Goal: Check status: Check status

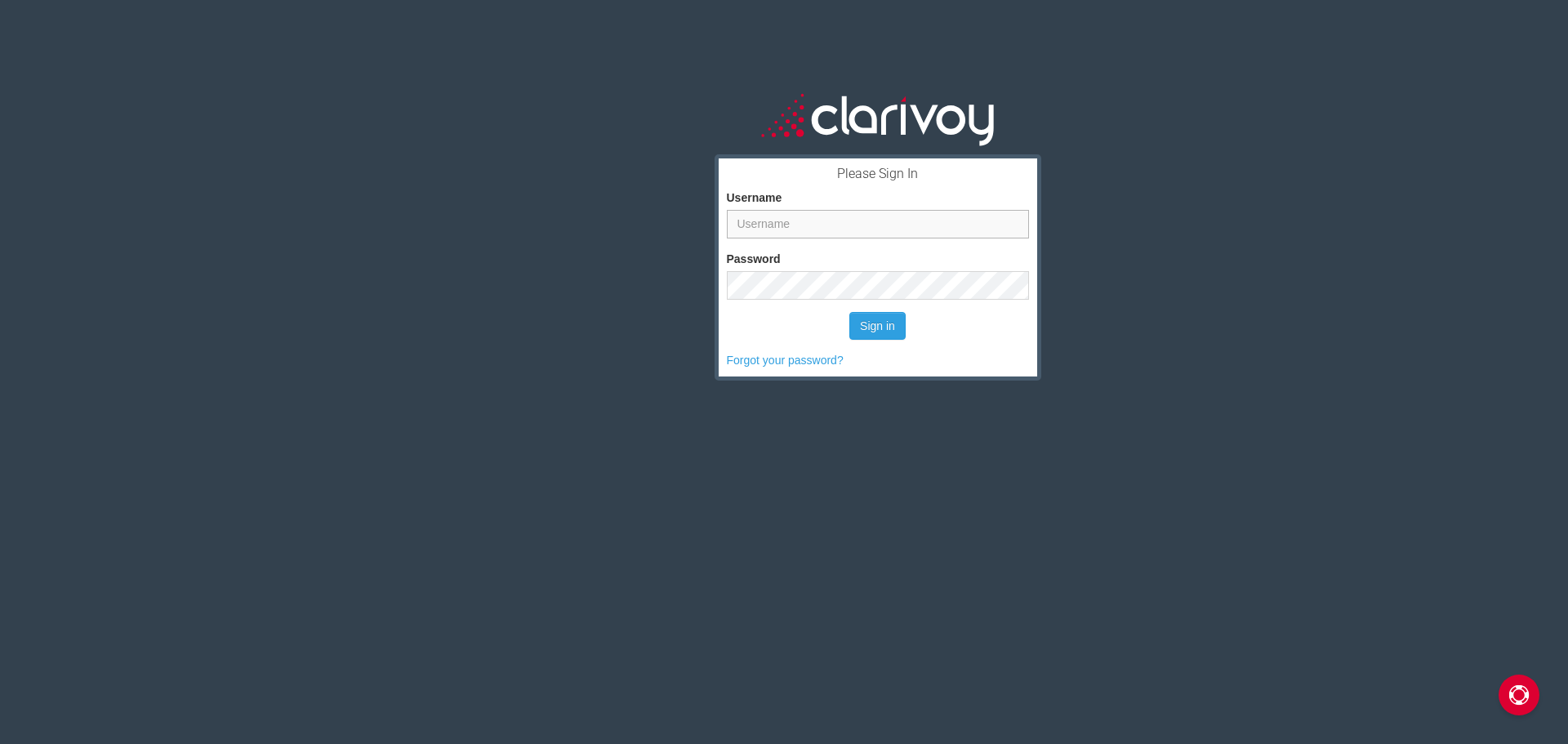
type input "traviswilliams"
click at [873, 325] on button "Sign in" at bounding box center [877, 326] width 57 height 28
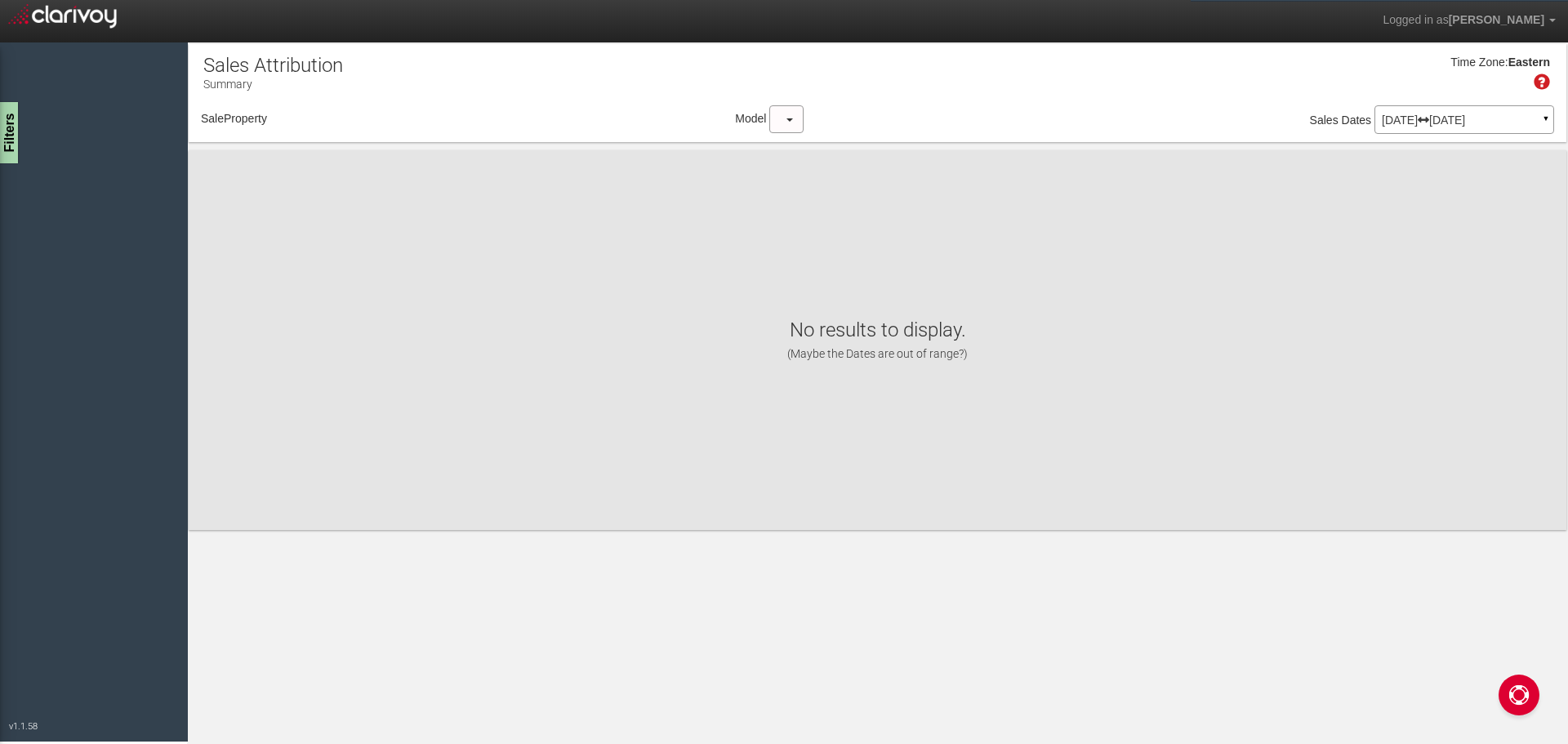
click at [1437, 119] on p "[DATE] [DATE]" at bounding box center [1464, 120] width 165 height 12
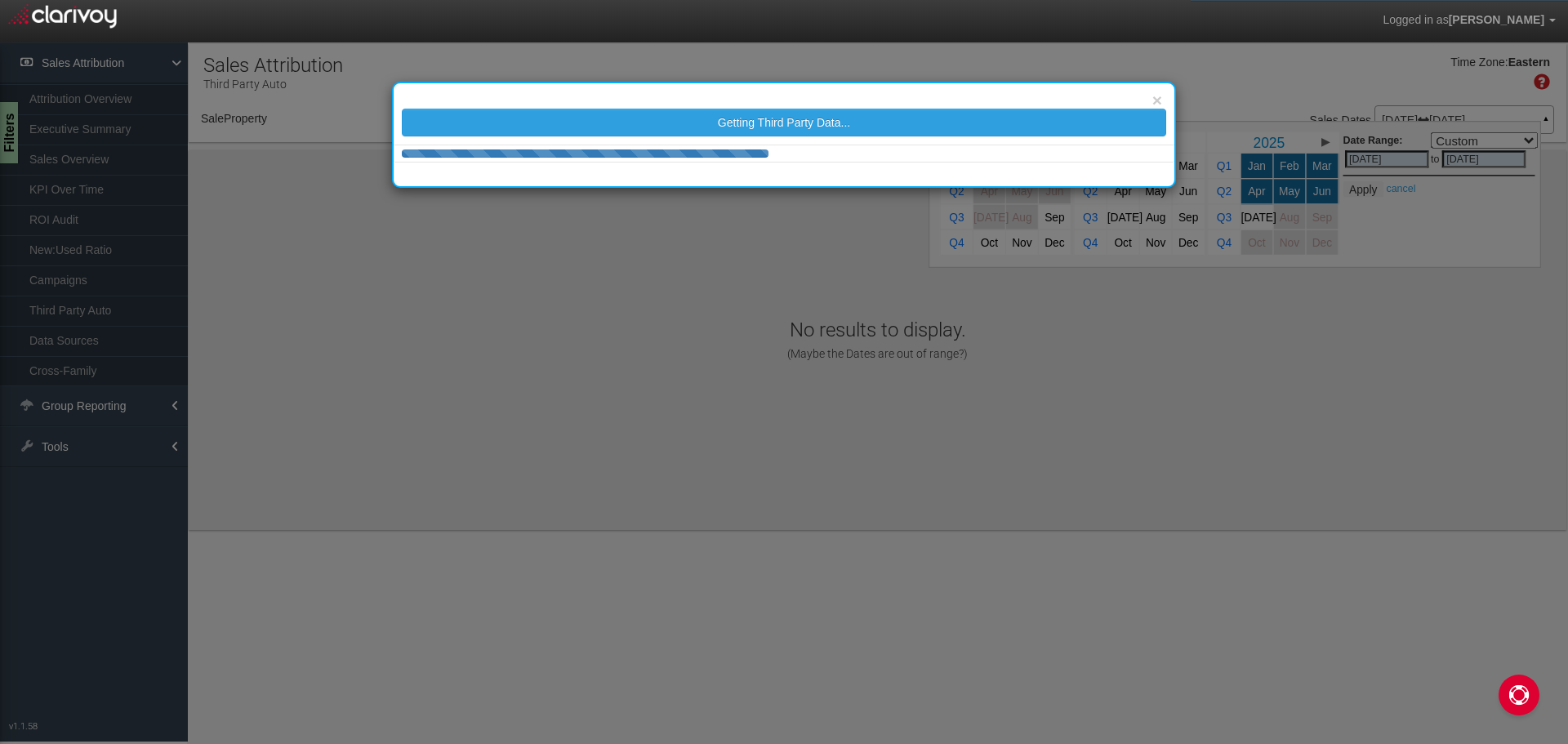
select select "object:195"
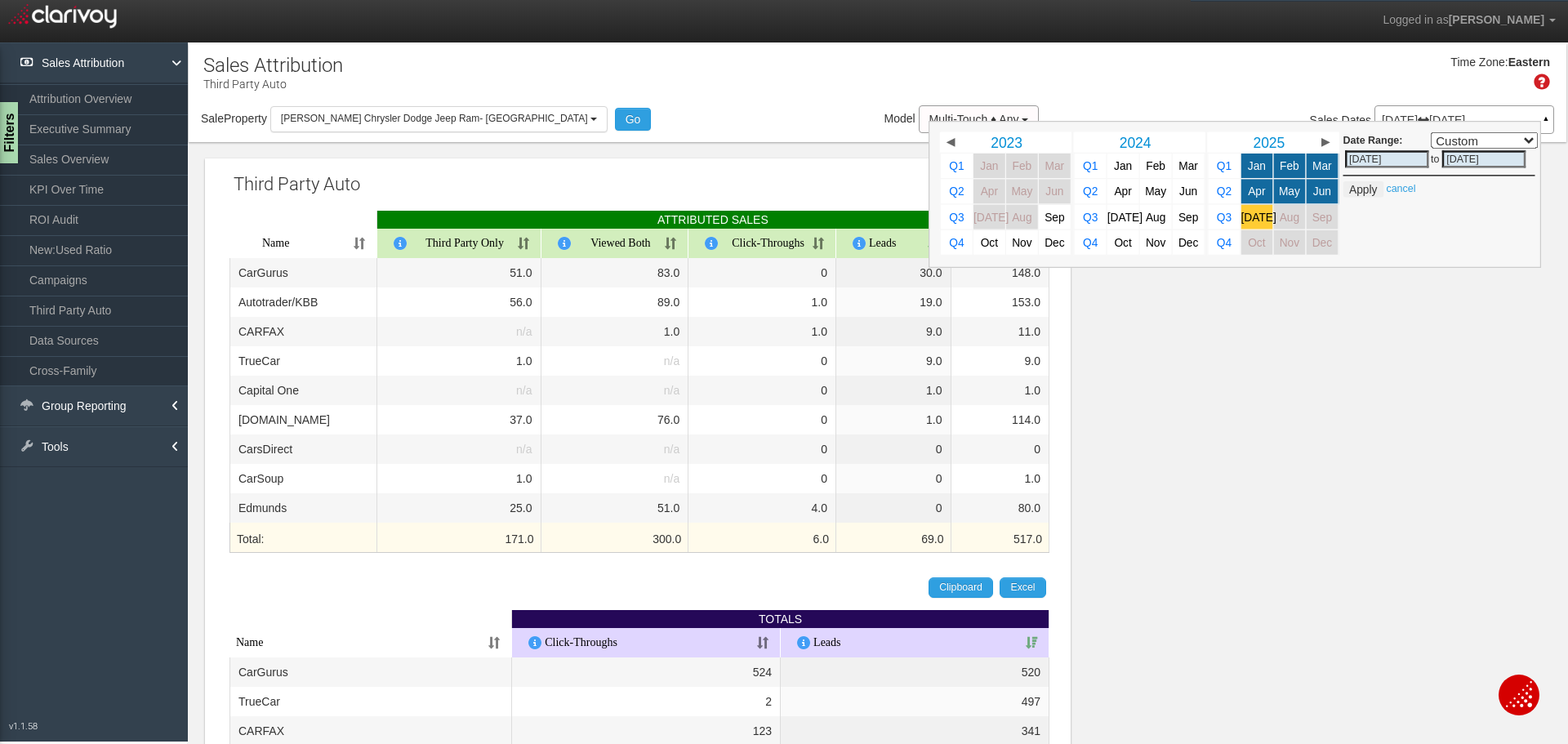
click at [1245, 219] on span "[DATE]" at bounding box center [1259, 216] width 36 height 12
select select ","
type input "[DATE]"
type input "07/31/2025"
click at [1352, 186] on button "Apply" at bounding box center [1363, 189] width 40 height 16
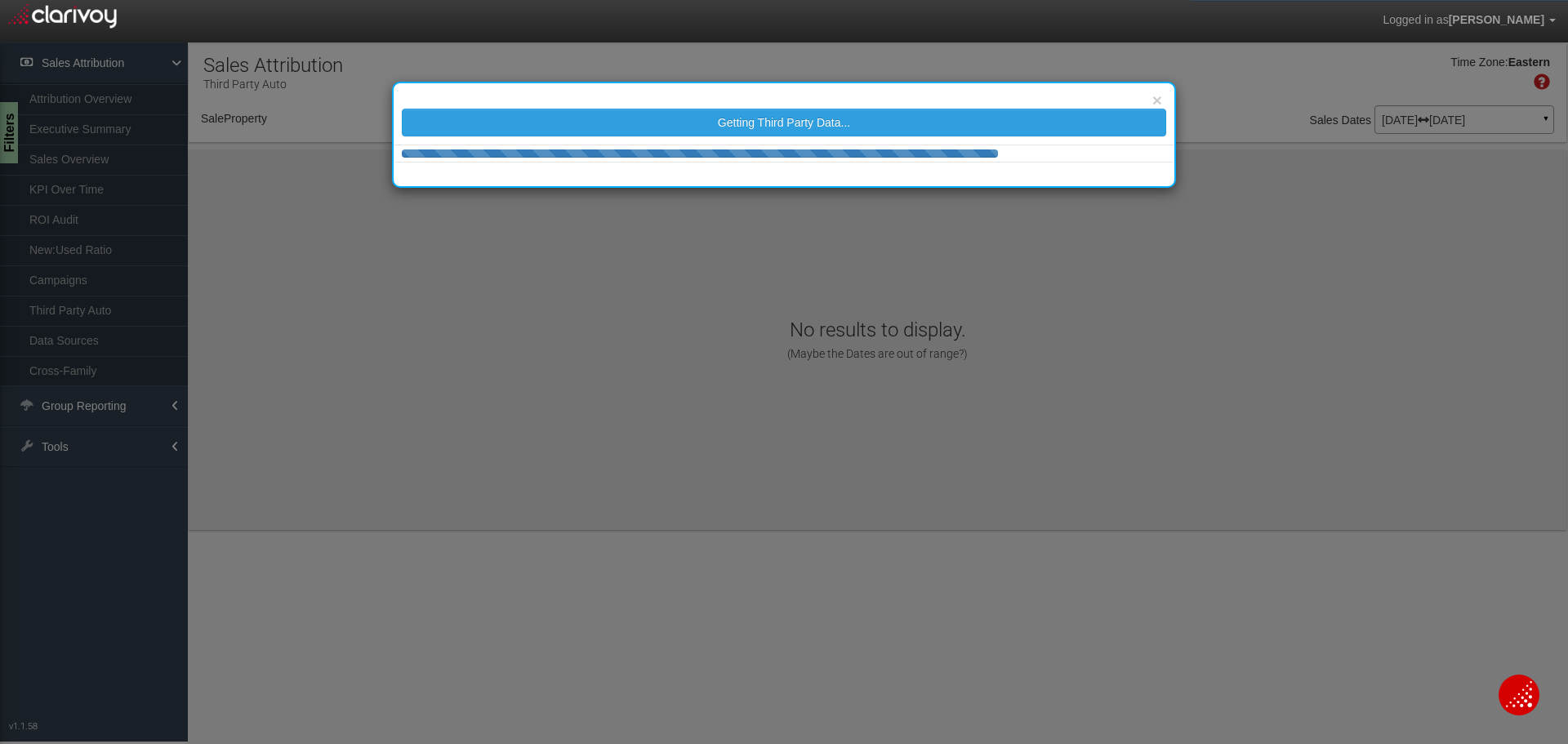
select select "object:246"
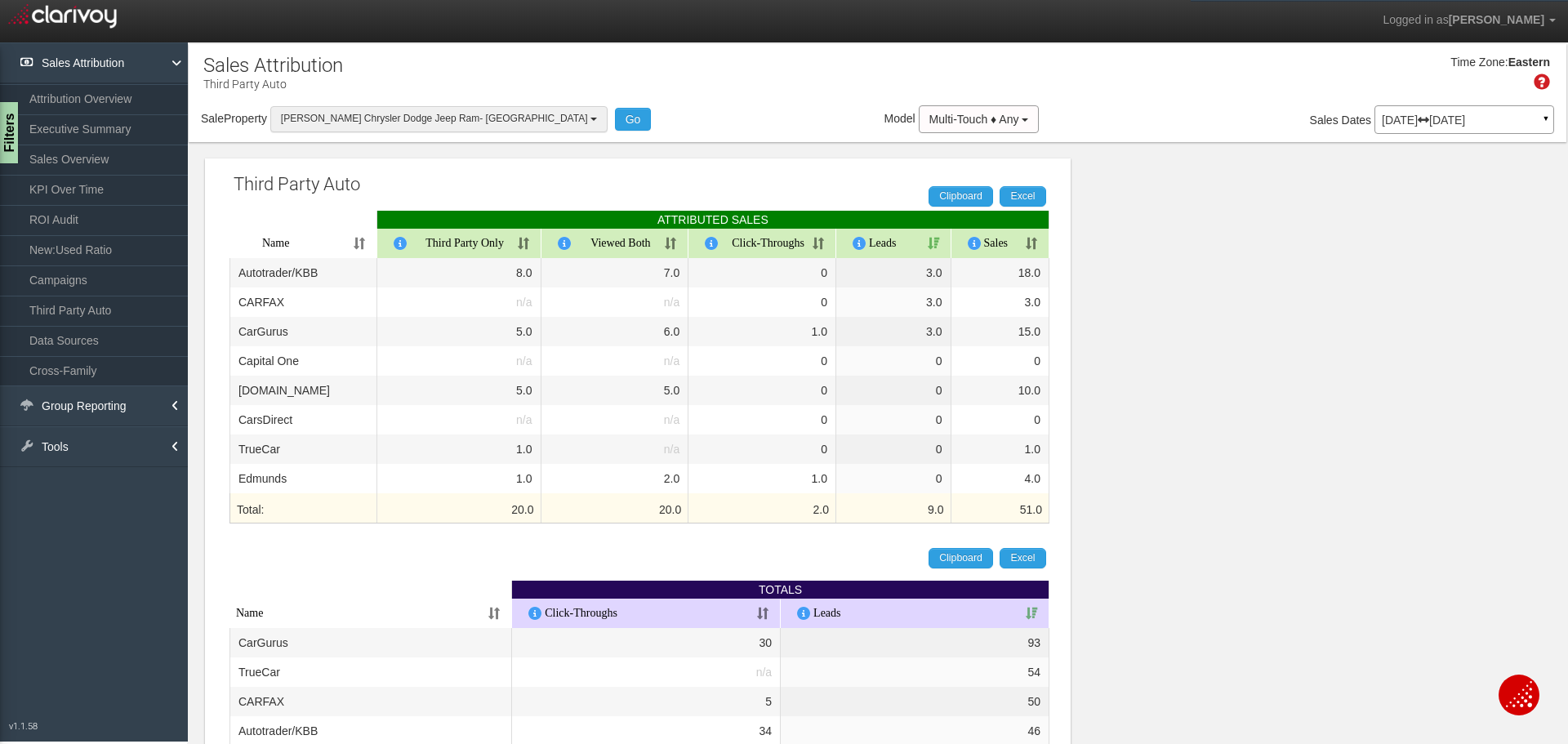
click at [507, 117] on span "Randy Marion Chrysler Dodge Jeep Ram- Salisbury" at bounding box center [434, 118] width 307 height 12
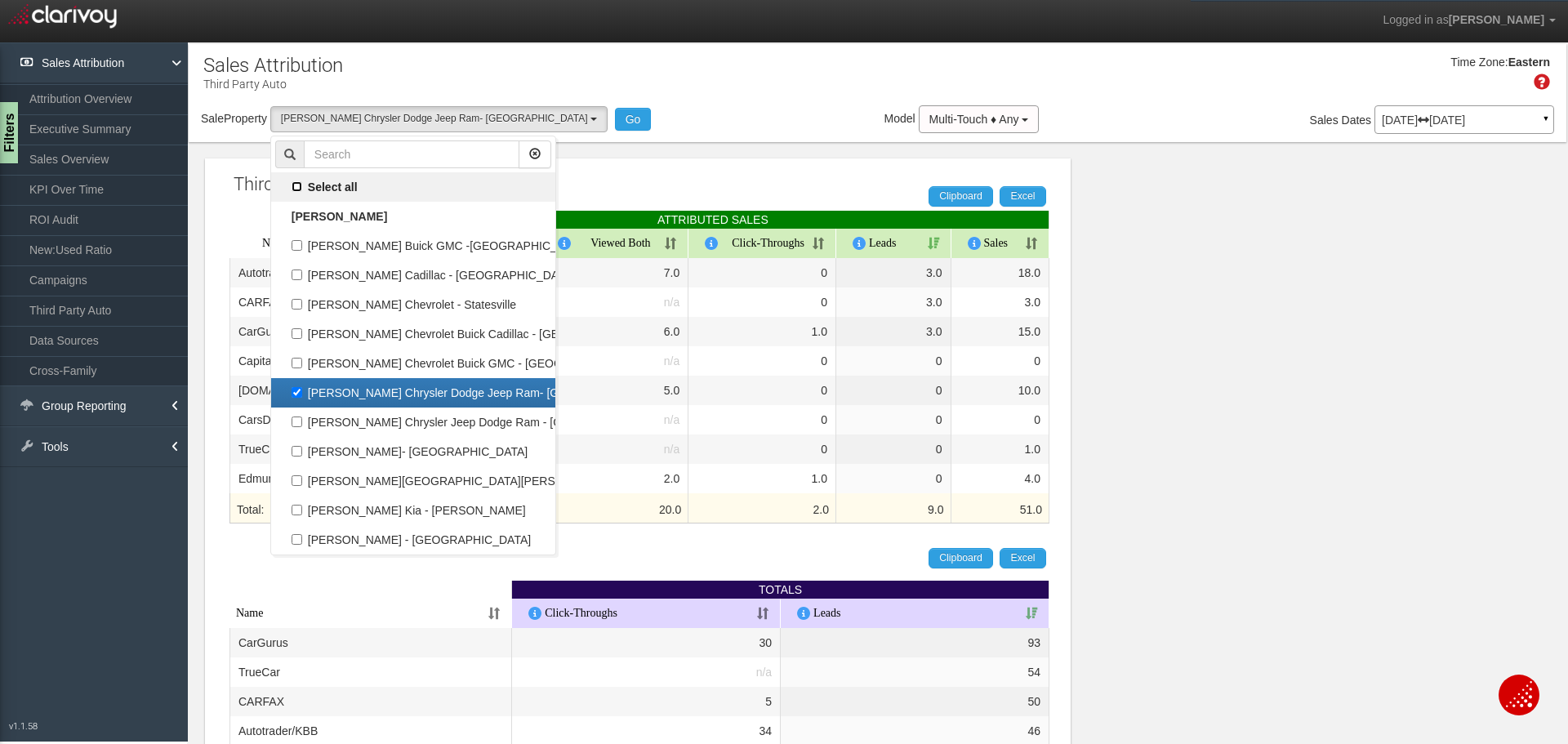
click at [296, 187] on input "Select all" at bounding box center [296, 186] width 11 height 11
checkbox input "true"
select select "object:241"
checkbox input "true"
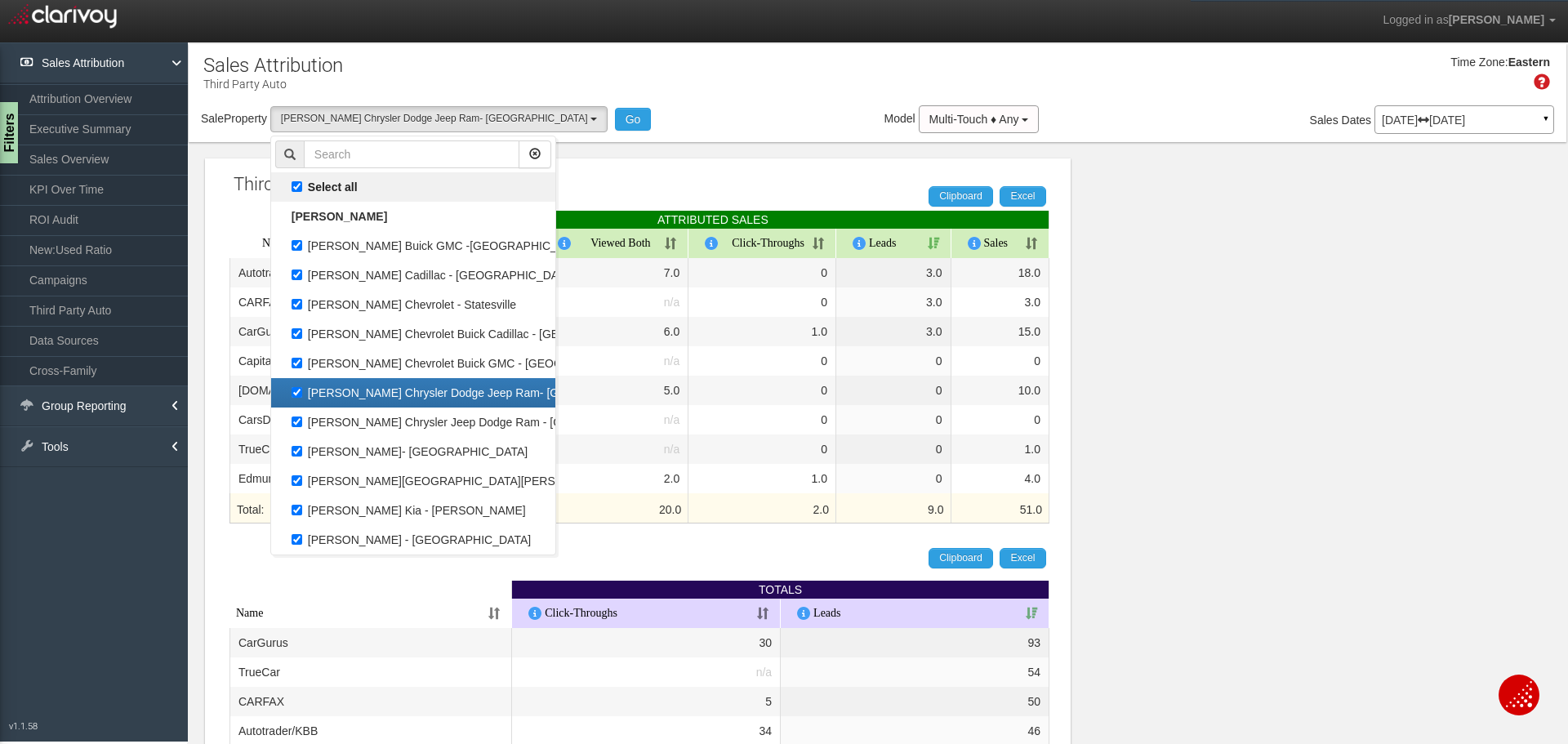
checkbox input "true"
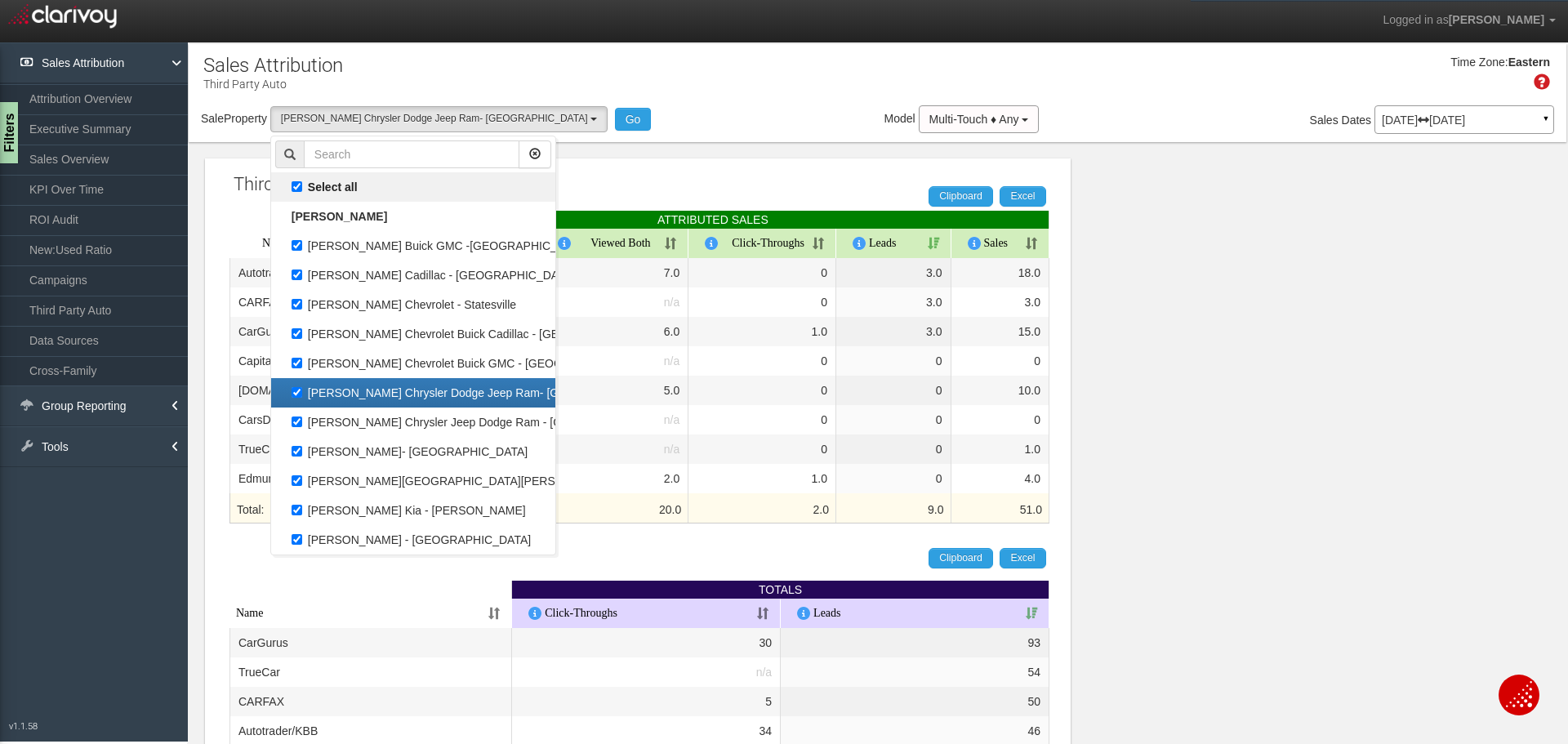
checkbox input "true"
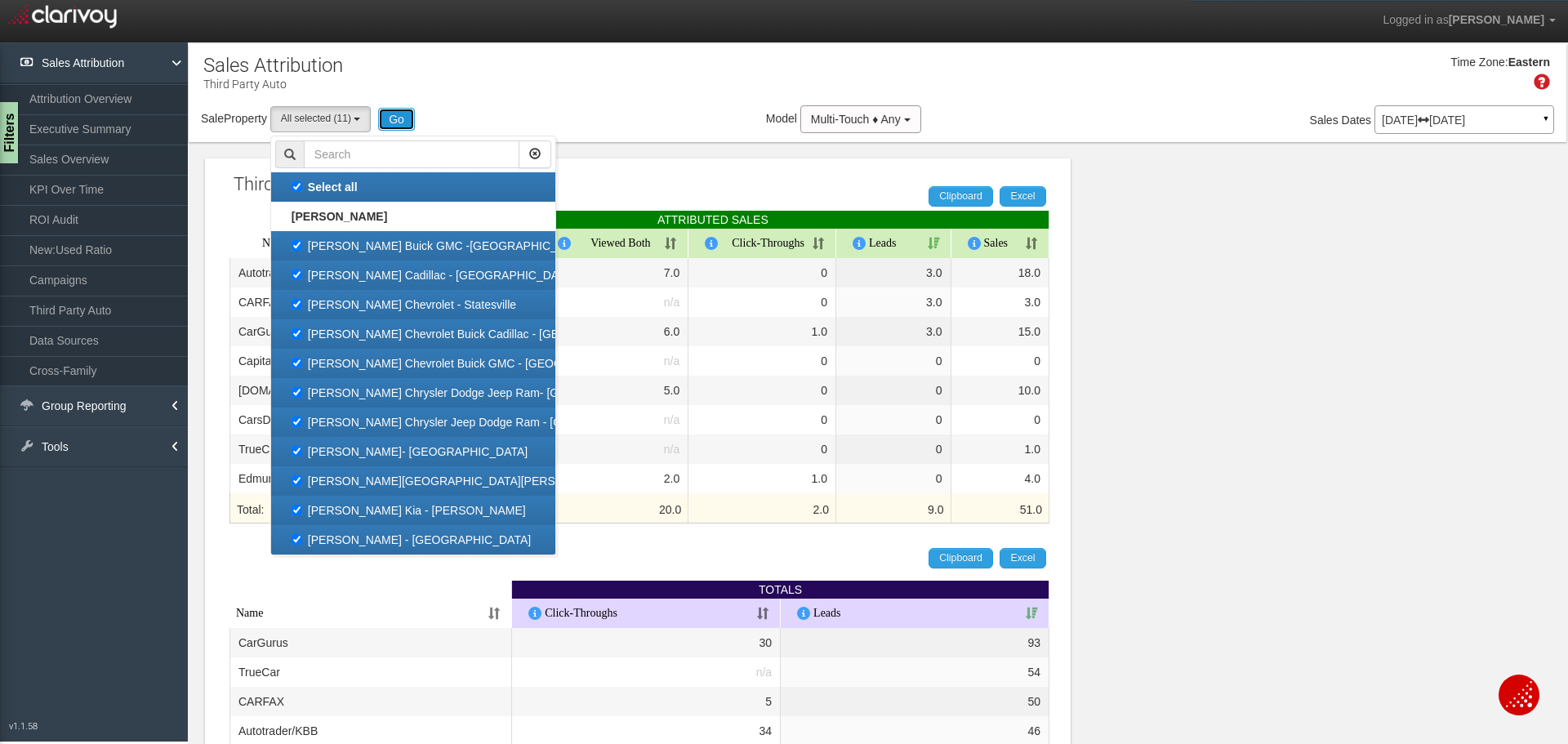
click at [405, 117] on button "Go" at bounding box center [396, 119] width 37 height 23
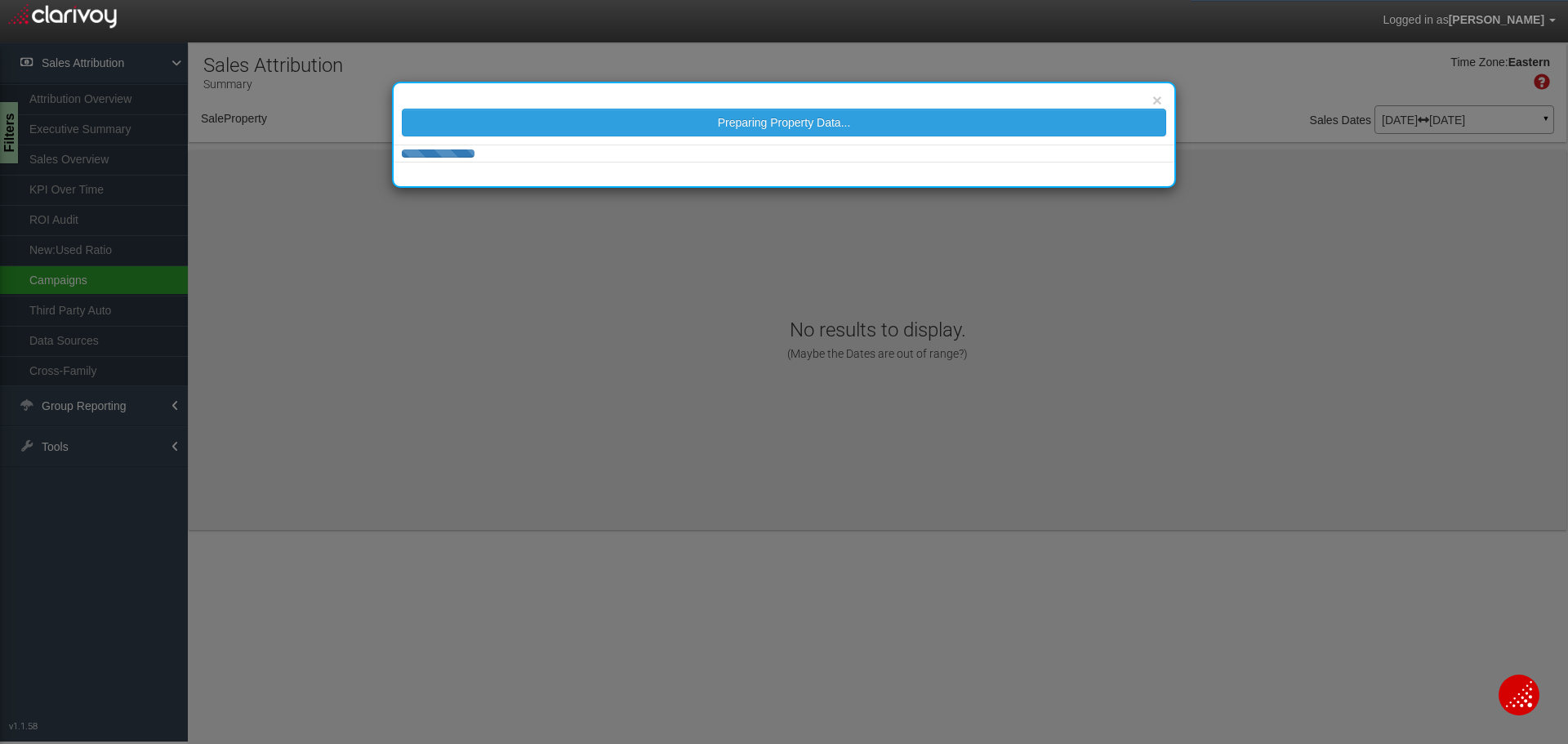
click at [65, 269] on div "× Preparing Property Data..." at bounding box center [784, 372] width 1568 height 744
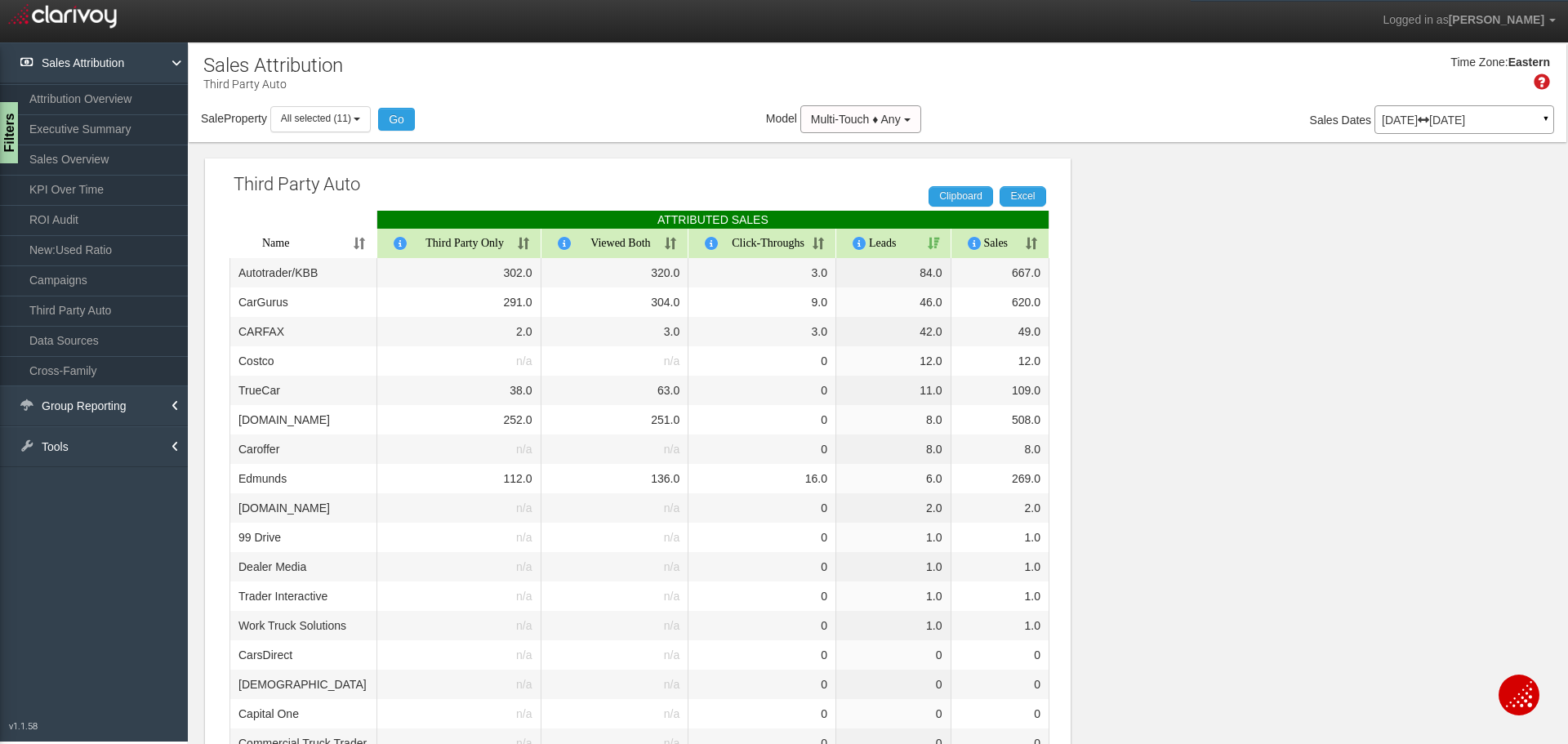
click at [68, 278] on link "Campaigns" at bounding box center [93, 280] width 187 height 30
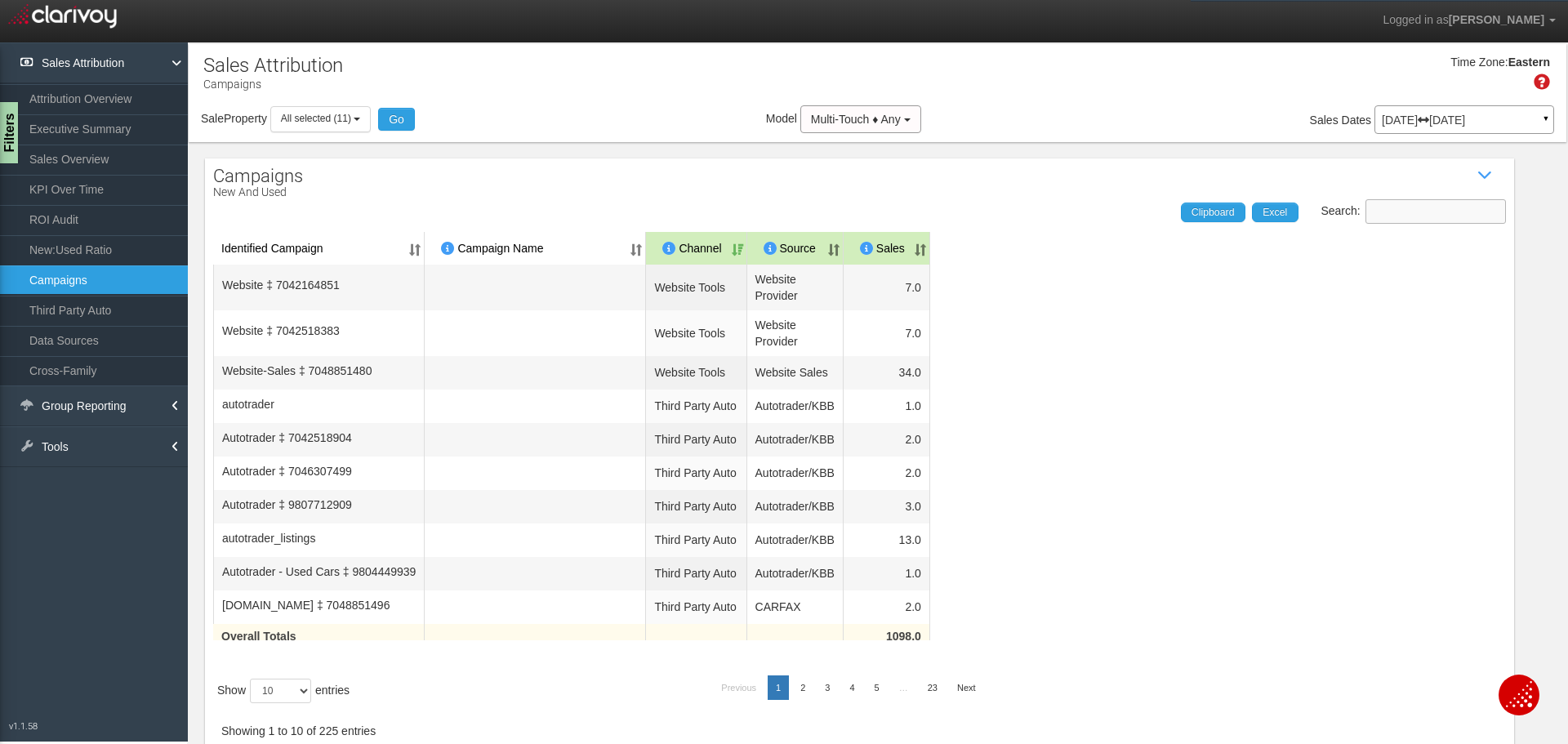
click at [1446, 211] on input "Search:" at bounding box center [1435, 211] width 140 height 24
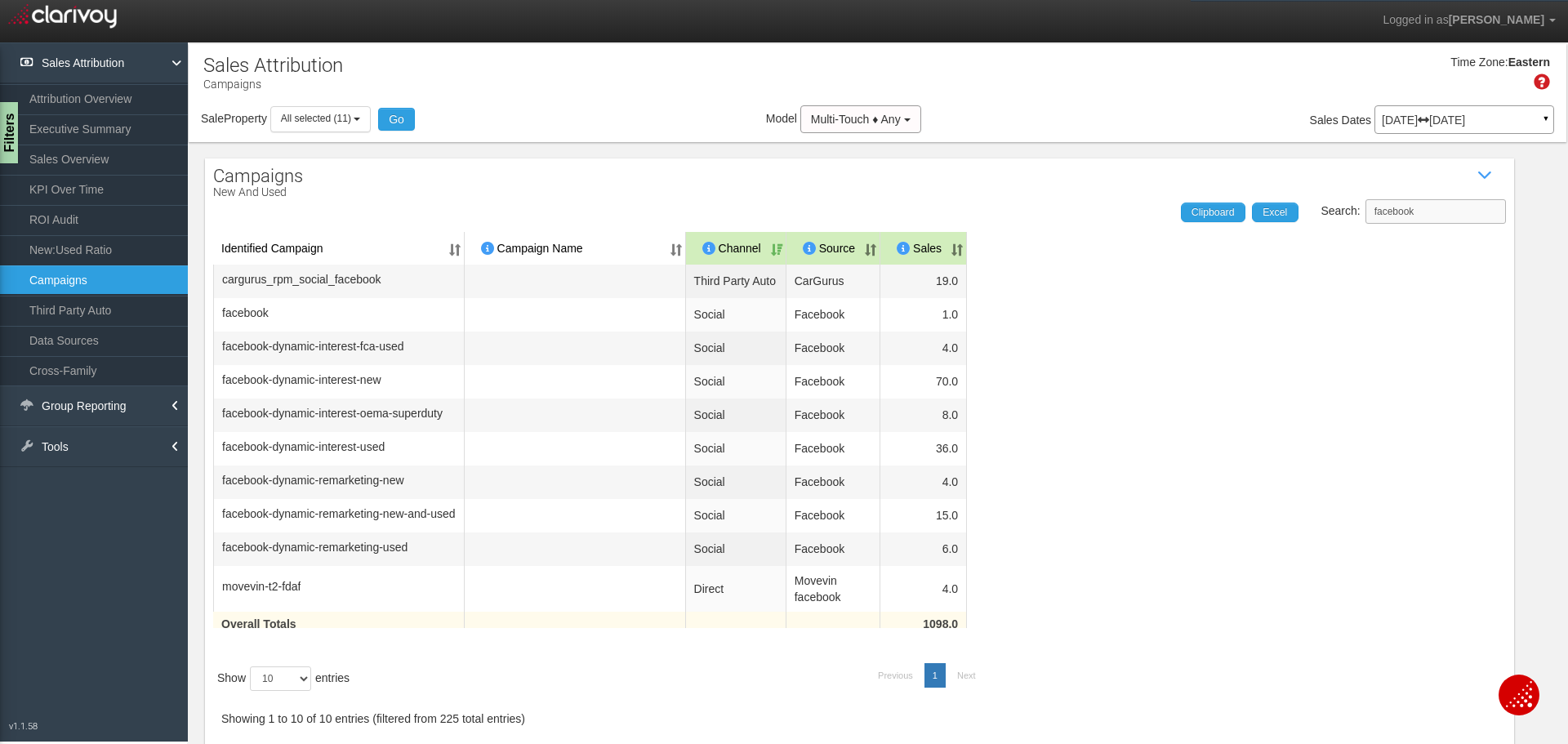
type input "facebook"
click at [958, 243] on th "Sales" at bounding box center [923, 248] width 86 height 33
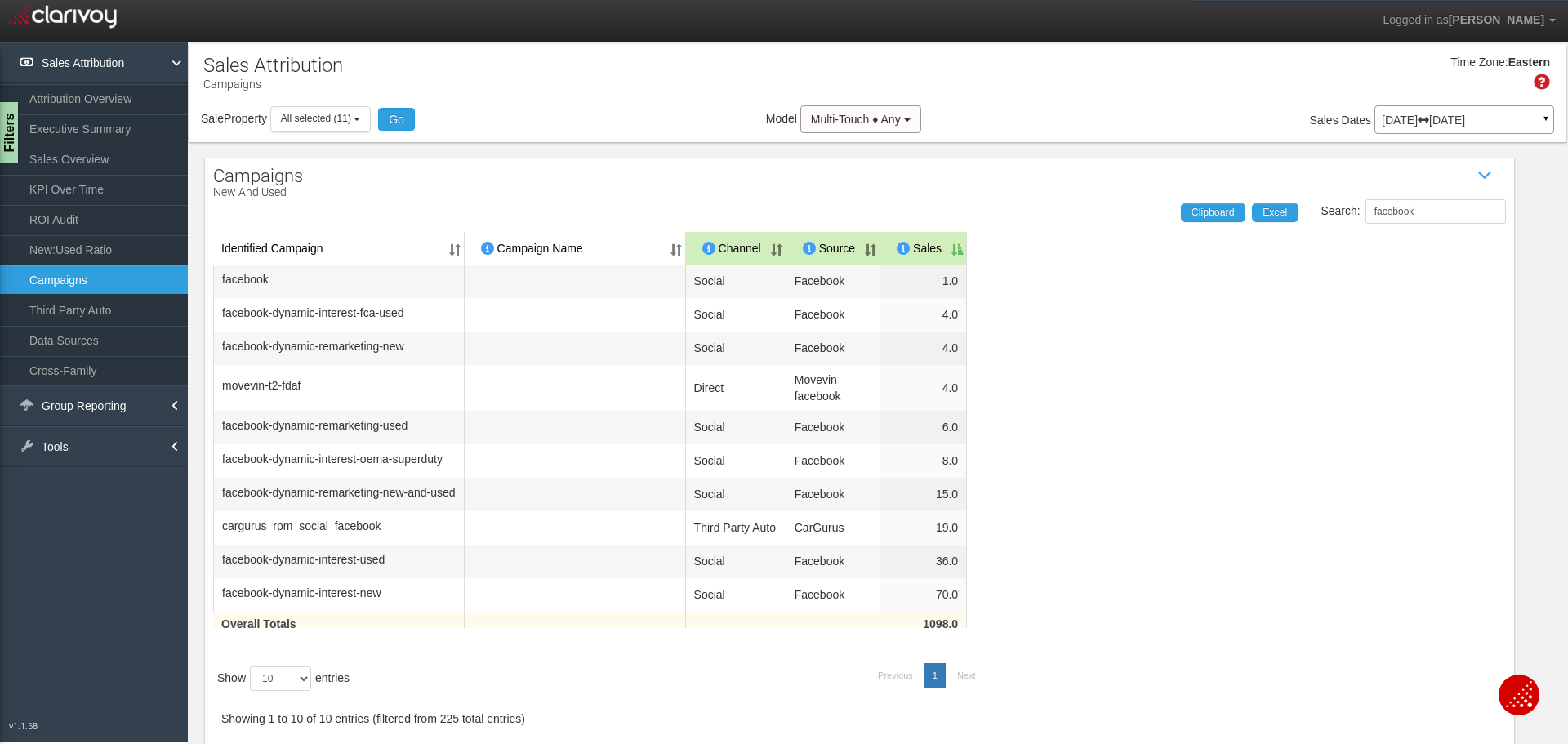
click at [958, 243] on th "Sales" at bounding box center [923, 248] width 86 height 33
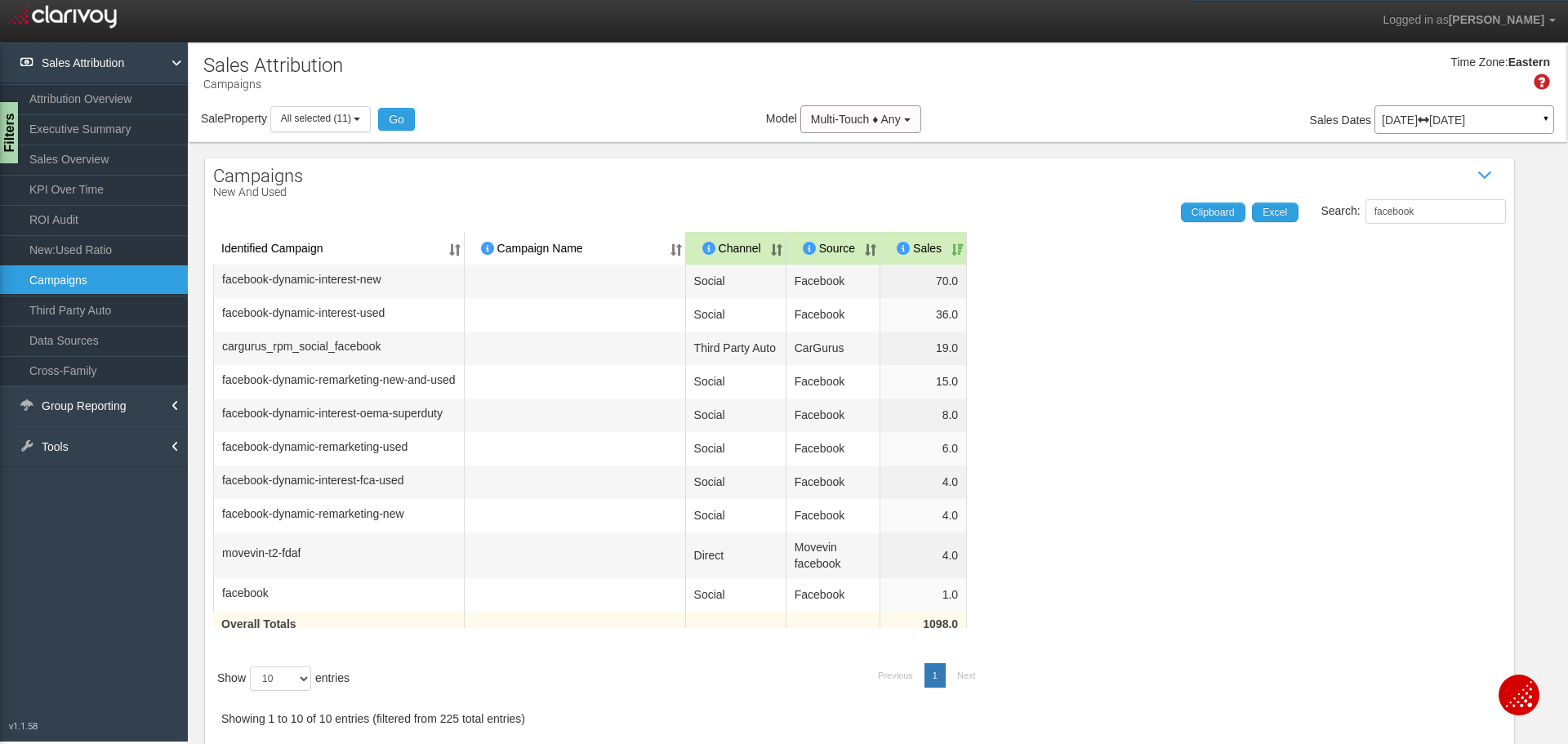
drag, startPoint x: 519, startPoint y: 173, endPoint x: 513, endPoint y: 152, distance: 21.8
click at [519, 173] on div "Campaigns New and Used Show / Hide Data Table Search: facebook Clipboard Excel …" at bounding box center [859, 456] width 1309 height 594
